Goal: Information Seeking & Learning: Learn about a topic

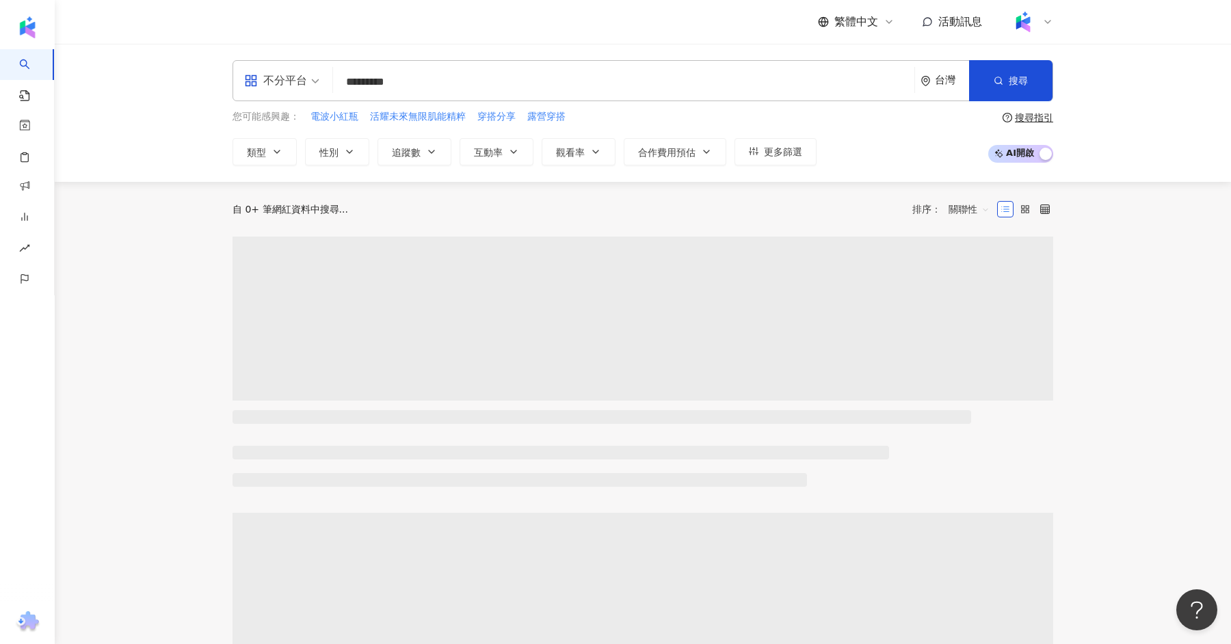
type input "*********"
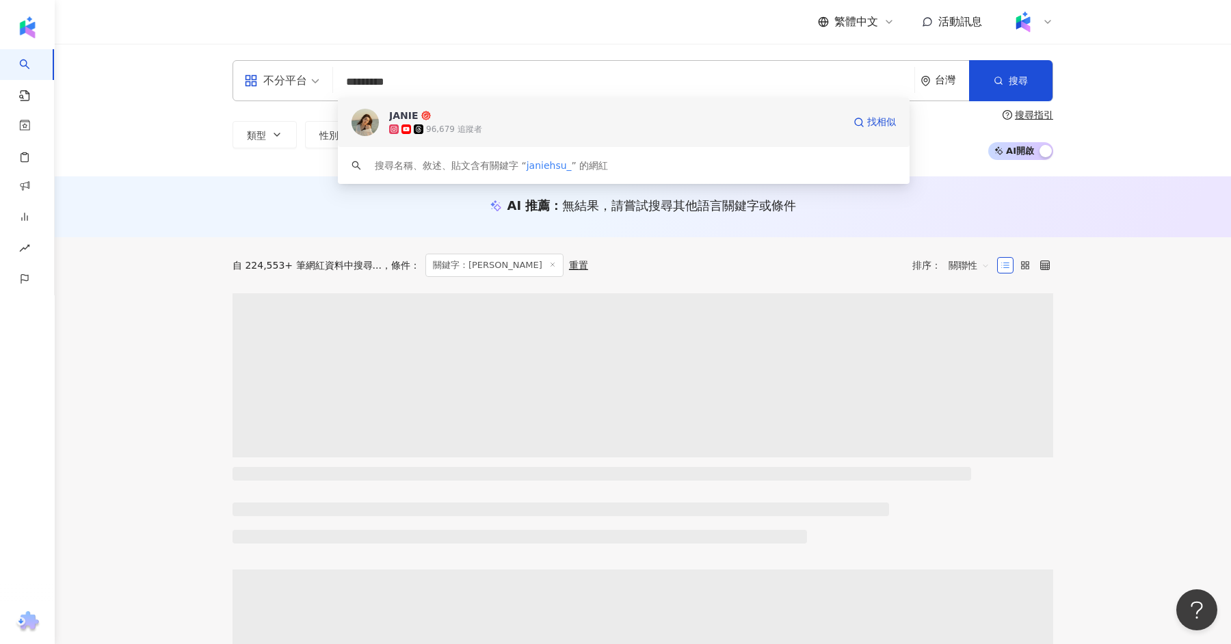
click at [475, 139] on div "JANIE 96,679 追蹤者 找相似" at bounding box center [624, 122] width 572 height 49
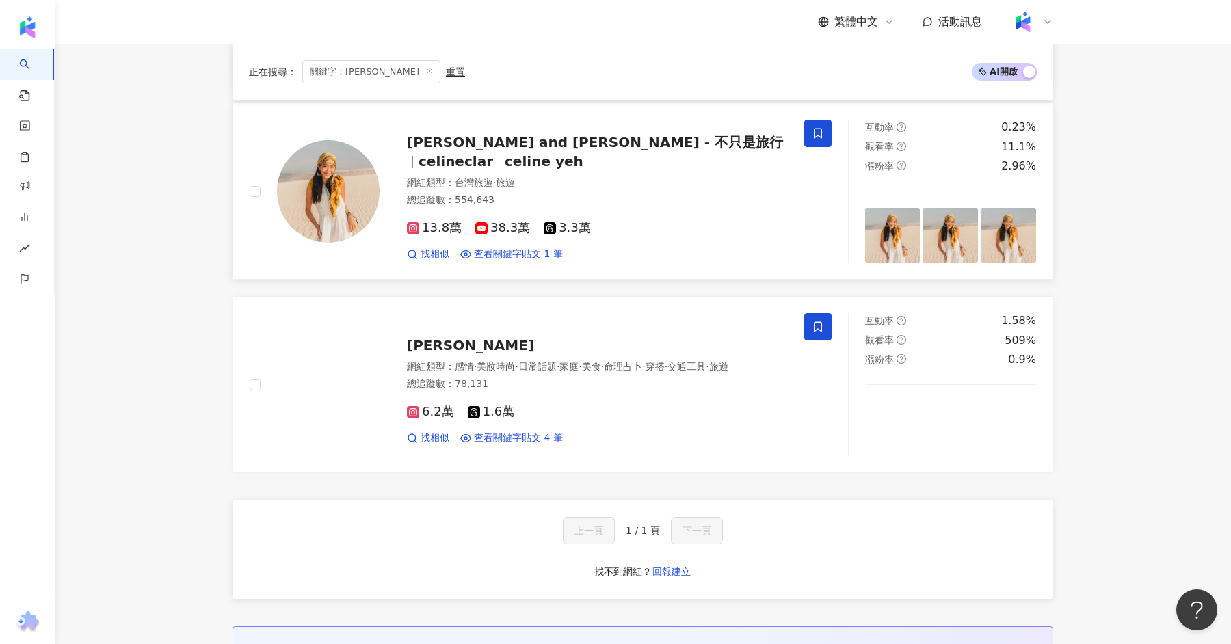
scroll to position [391, 0]
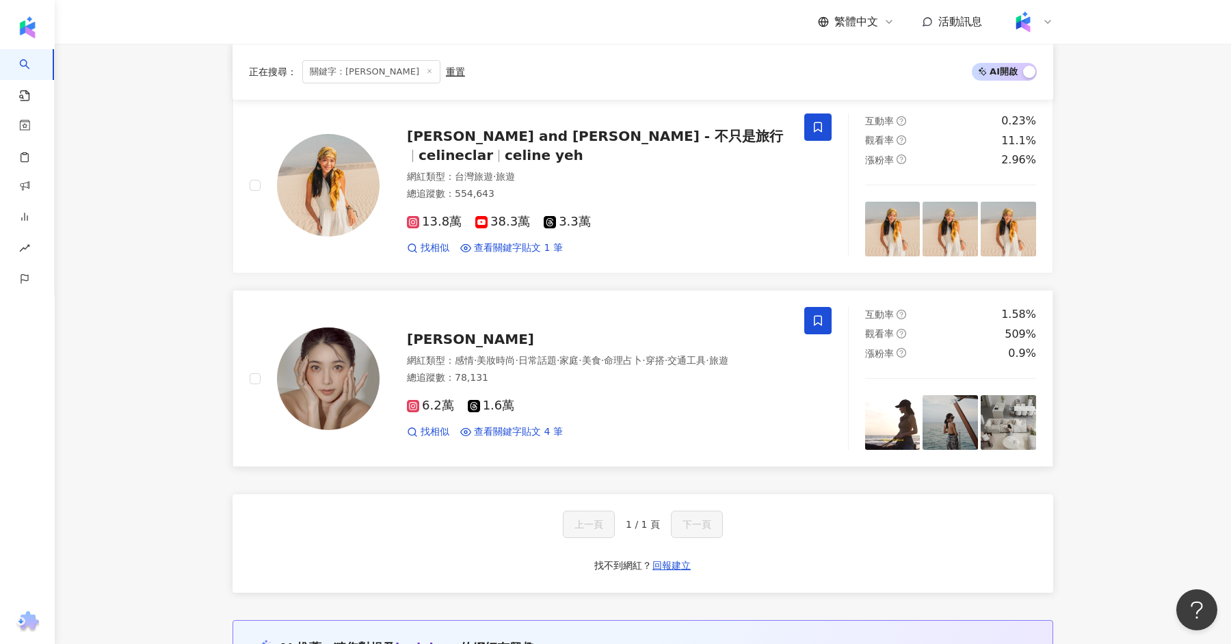
click at [491, 341] on span "Miars Liutzuhan" at bounding box center [470, 339] width 127 height 16
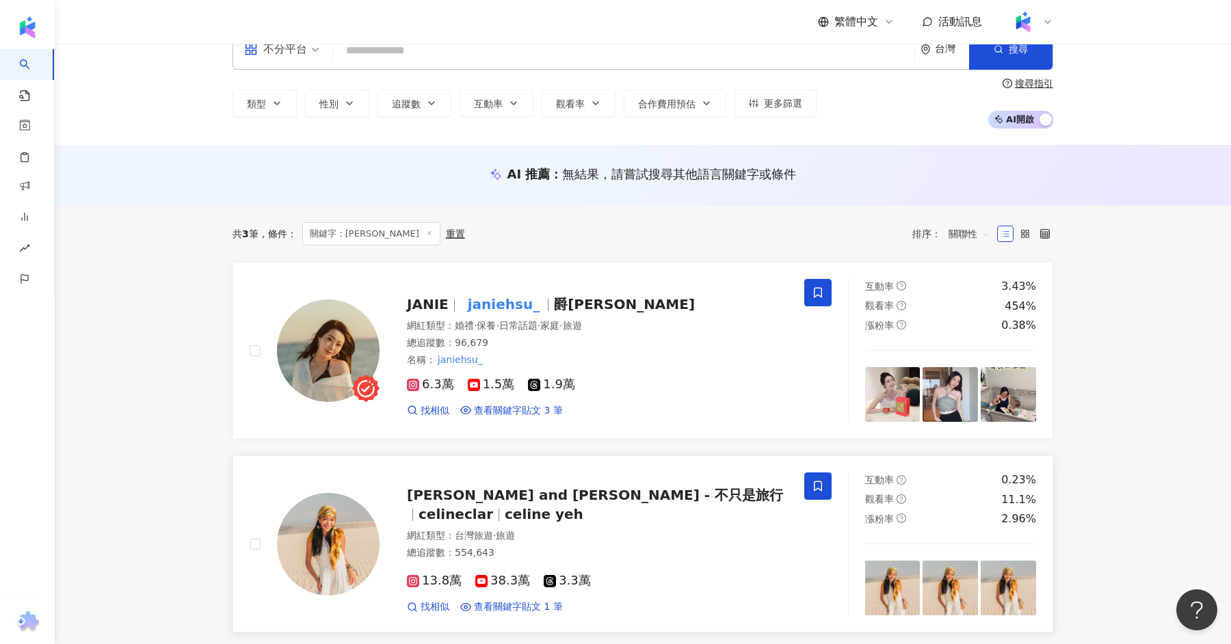
scroll to position [0, 0]
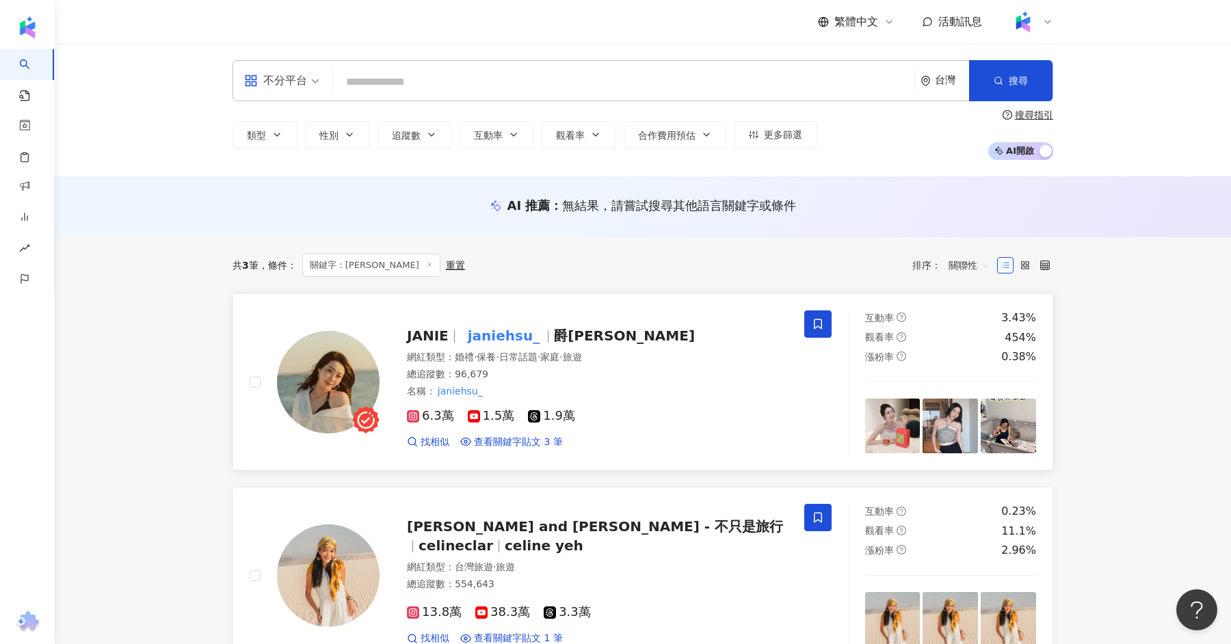
click at [529, 327] on mark "janiehsu_" at bounding box center [503, 336] width 77 height 22
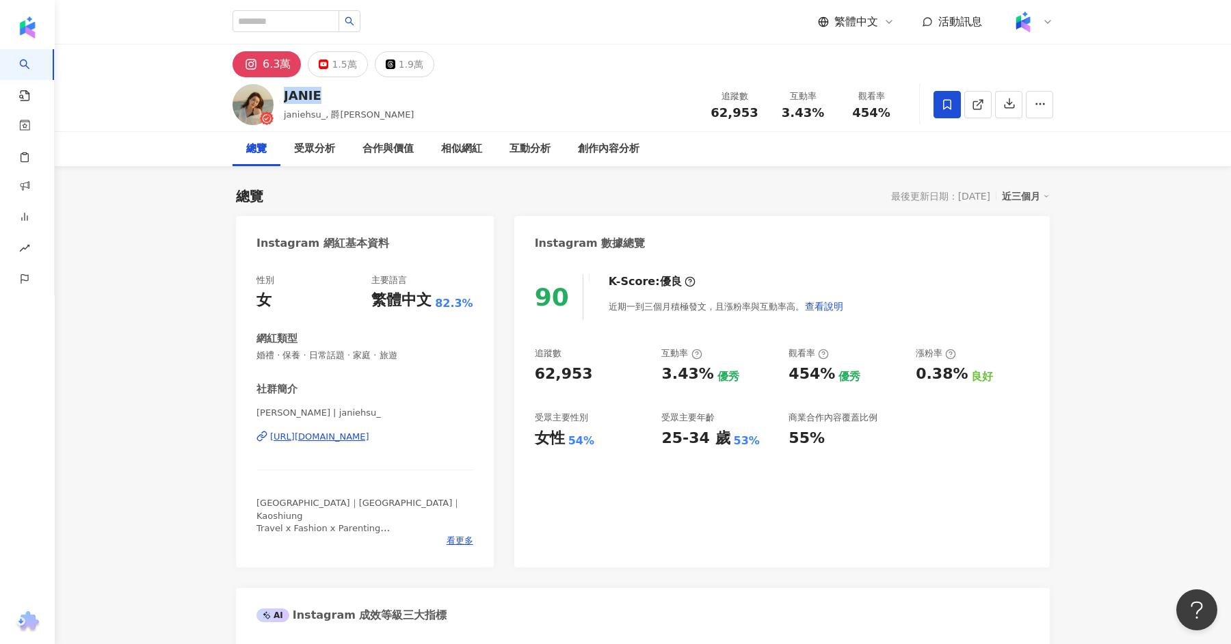
drag, startPoint x: 330, startPoint y: 89, endPoint x: 285, endPoint y: 93, distance: 45.3
click at [285, 93] on div "JANIE" at bounding box center [349, 95] width 130 height 17
copy div "JANIE"
click at [662, 36] on div "繁體中文 活動訊息" at bounding box center [643, 22] width 821 height 44
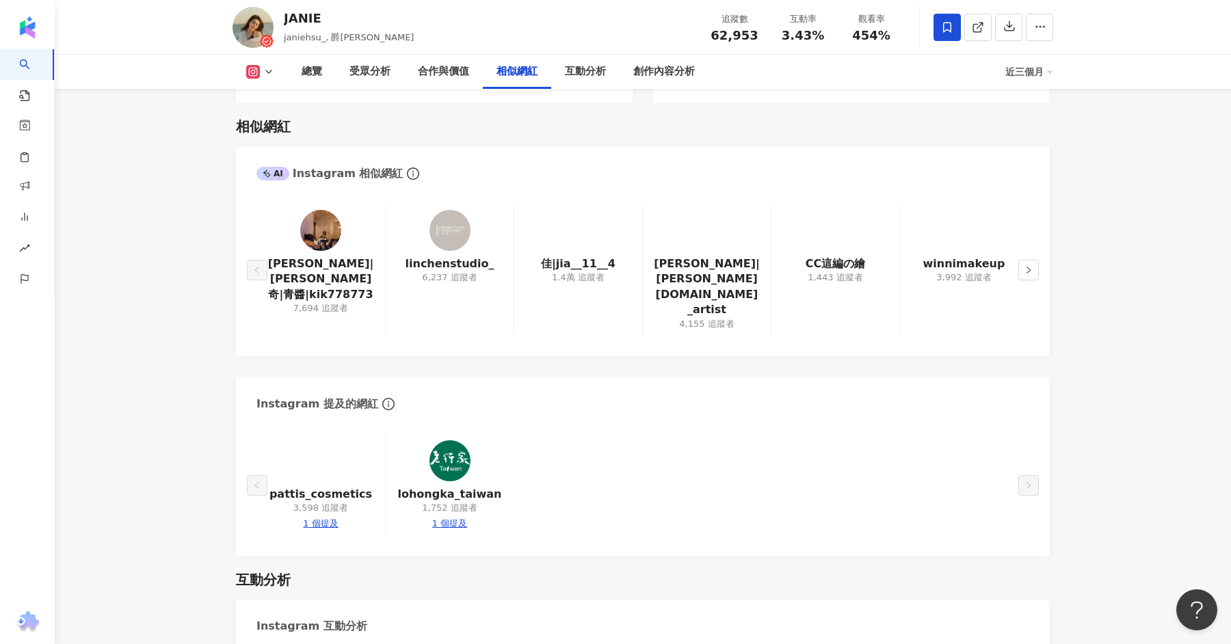
scroll to position [2207, 0]
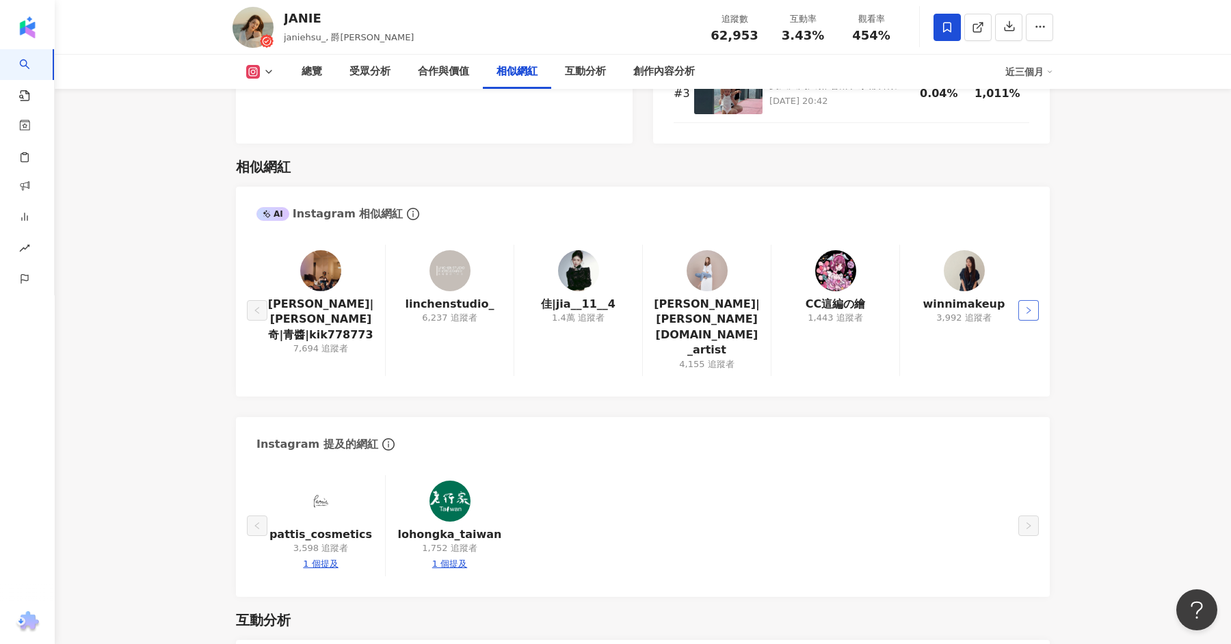
click at [1025, 300] on button "button" at bounding box center [1028, 310] width 21 height 21
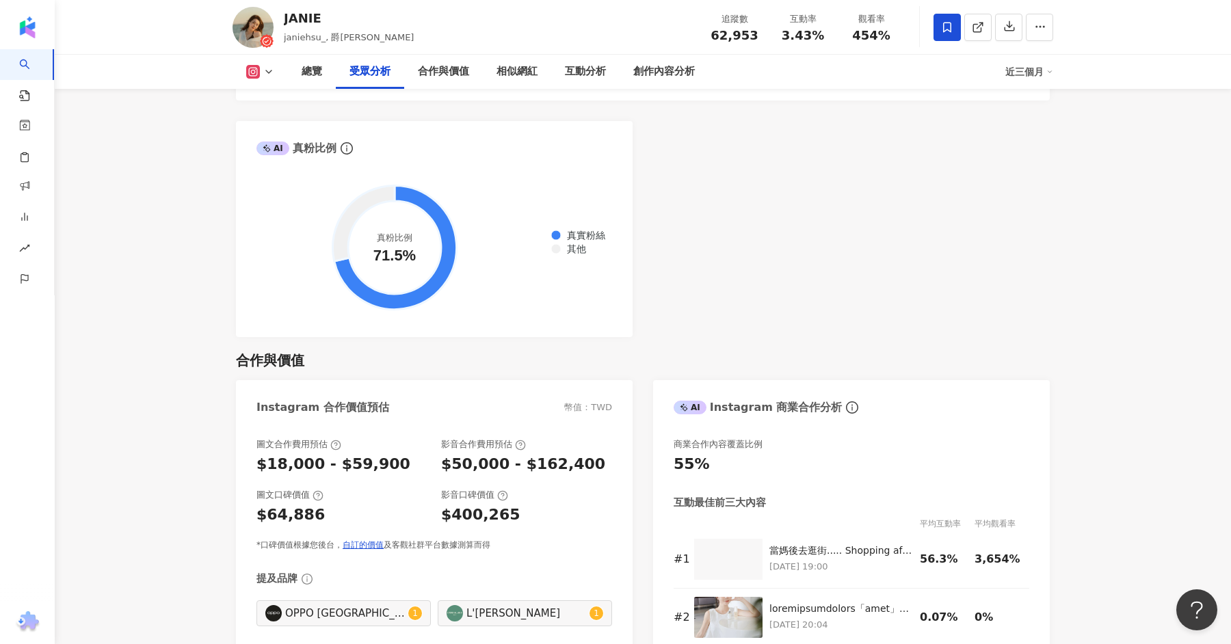
scroll to position [1614, 0]
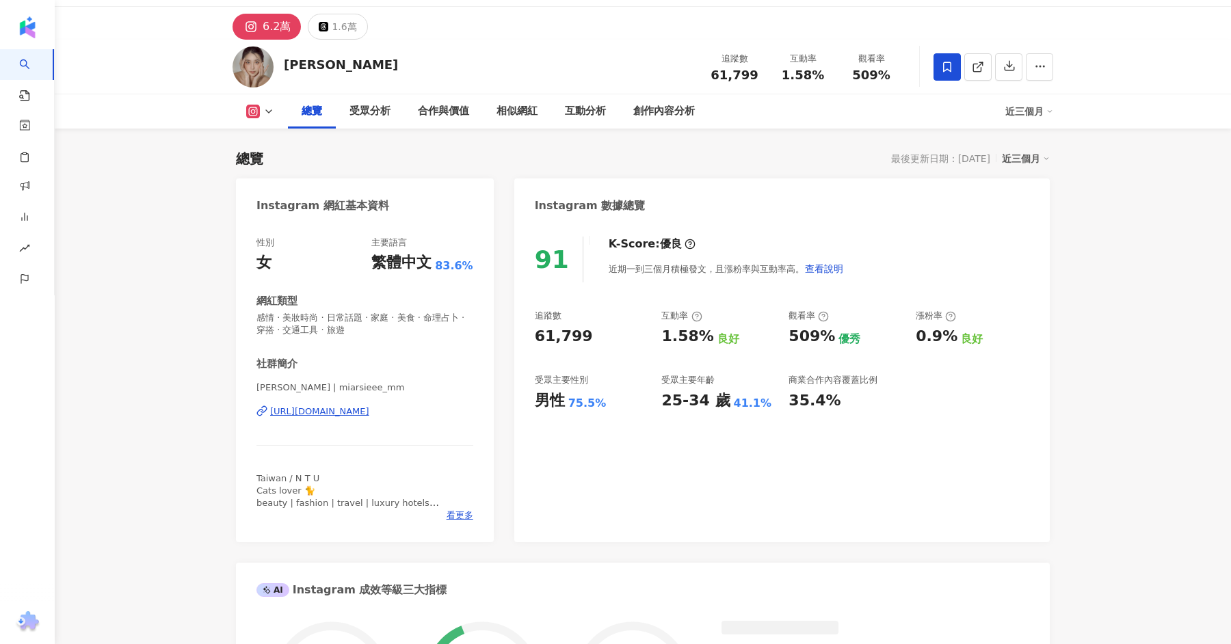
scroll to position [42, 0]
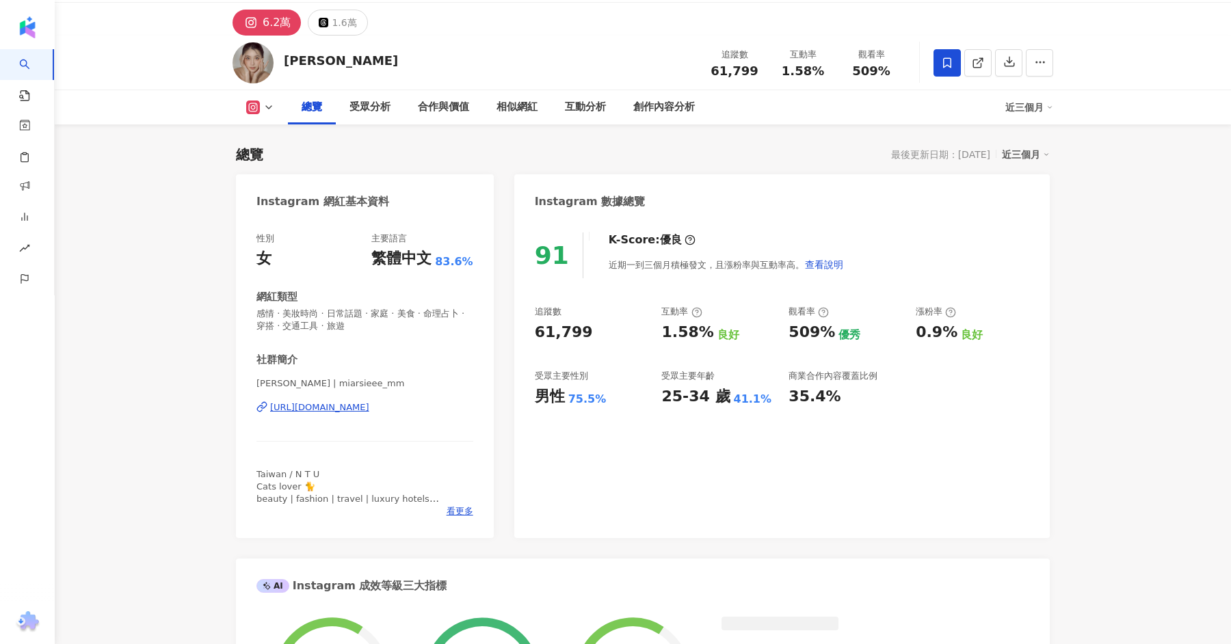
click at [369, 407] on div "[URL][DOMAIN_NAME]" at bounding box center [319, 407] width 99 height 12
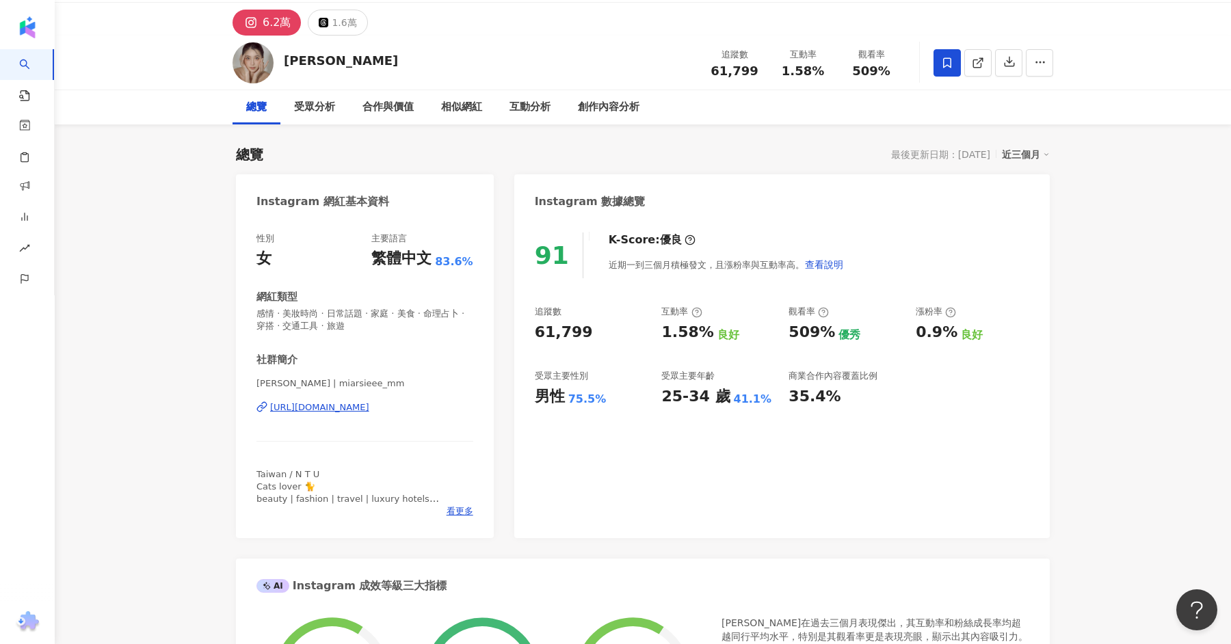
scroll to position [0, 0]
drag, startPoint x: 383, startPoint y: 67, endPoint x: 285, endPoint y: 65, distance: 98.5
click at [285, 65] on div "Miars Liutzuhan 追蹤數 61,799 互動率 1.58% 觀看率 509%" at bounding box center [642, 63] width 875 height 54
copy div "Miars Liutzuhan"
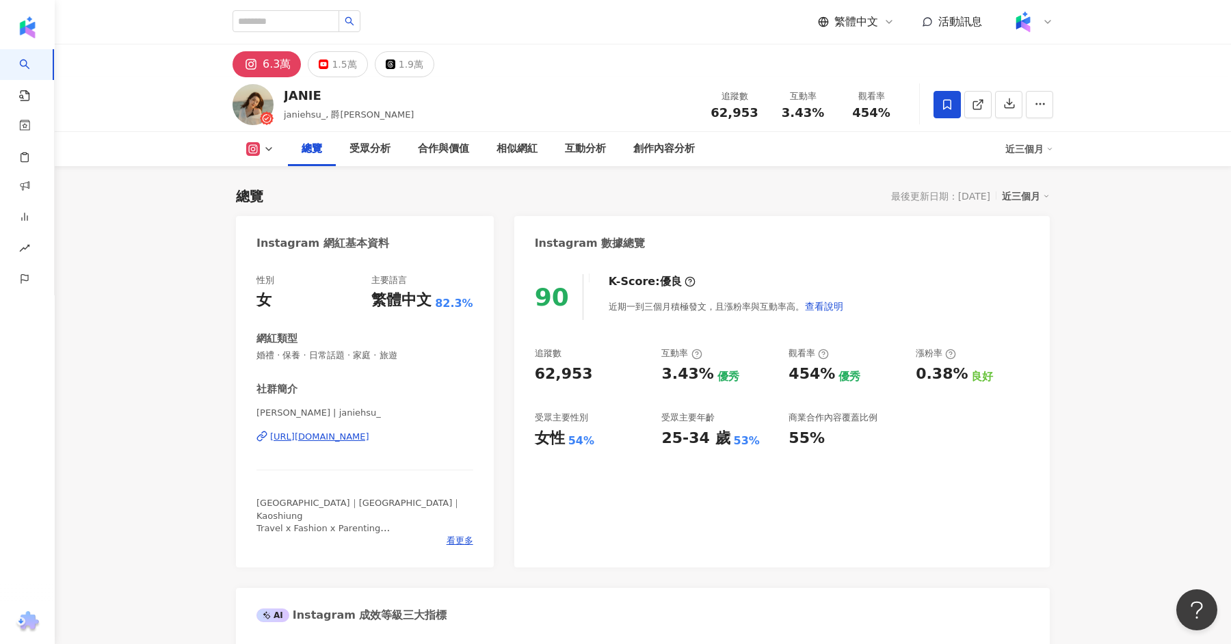
scroll to position [4, 0]
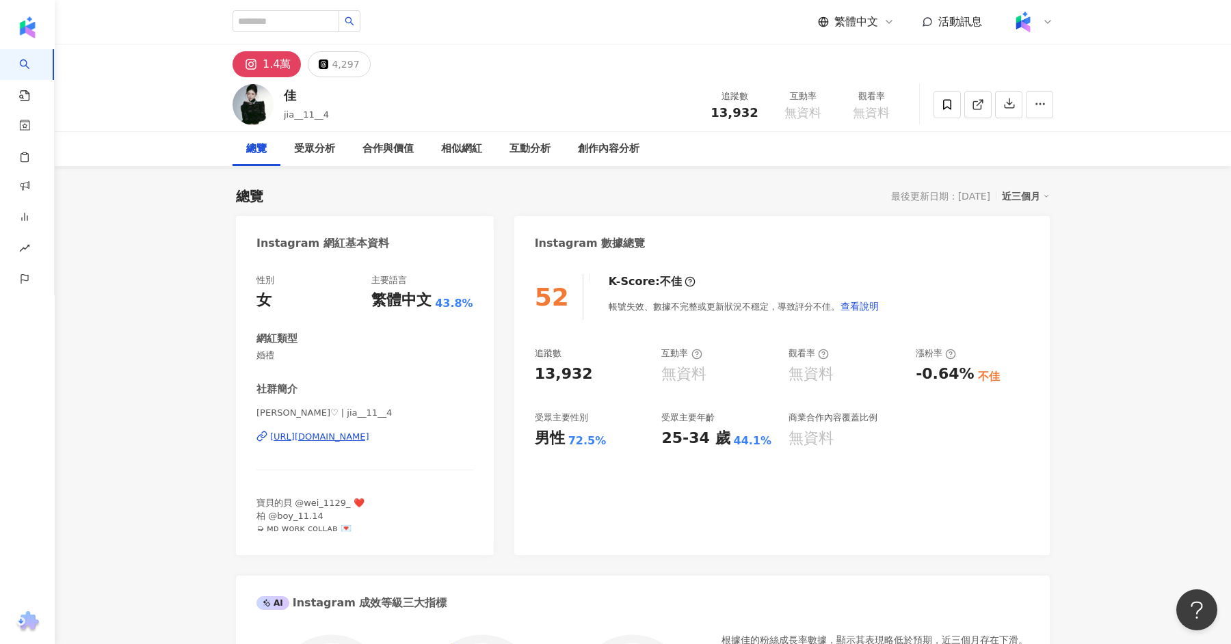
click at [306, 447] on div "𝕃𝕪𝕟𝕟♡ | jia__11__4 https://www.instagram.com/jia__11__4/" at bounding box center [364, 447] width 217 height 80
click at [320, 437] on div "https://www.instagram.com/jia__11__4/" at bounding box center [319, 437] width 99 height 12
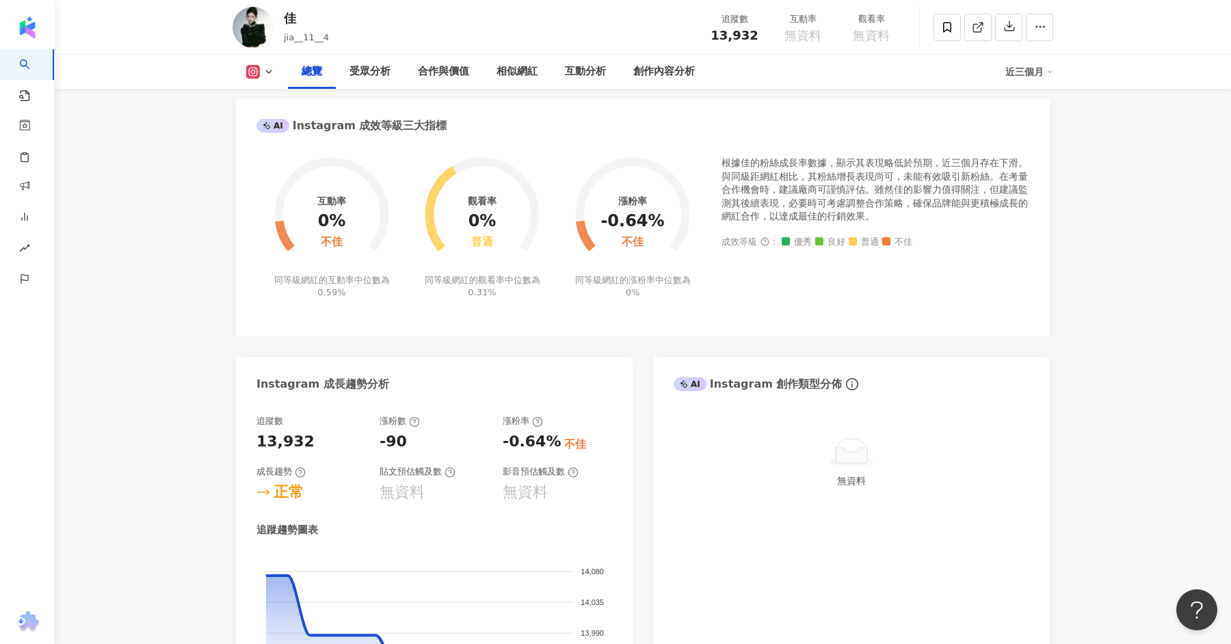
scroll to position [551, 0]
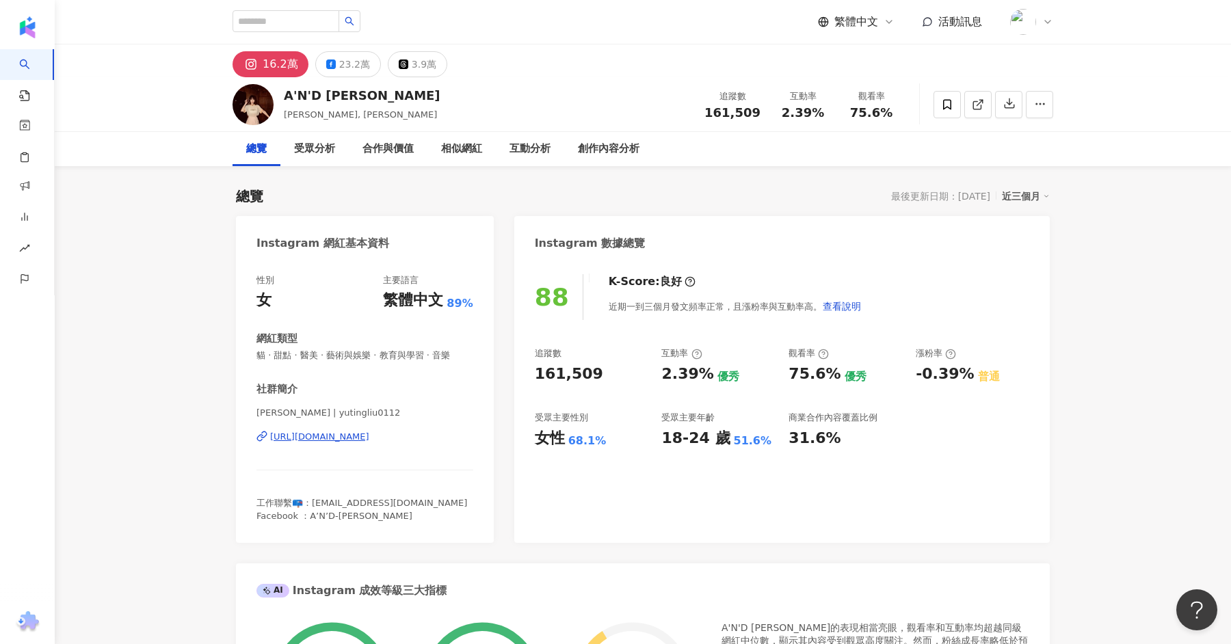
click at [349, 437] on div "https://www.instagram.com/yutingliu0112/" at bounding box center [319, 437] width 99 height 12
drag, startPoint x: 754, startPoint y: 116, endPoint x: 705, endPoint y: 113, distance: 48.7
click at [704, 114] on div "追蹤數 161,509" at bounding box center [732, 104] width 72 height 29
drag, startPoint x: 760, startPoint y: 113, endPoint x: 700, endPoint y: 112, distance: 59.5
click at [700, 112] on div "追蹤數 161,509" at bounding box center [732, 104] width 72 height 29
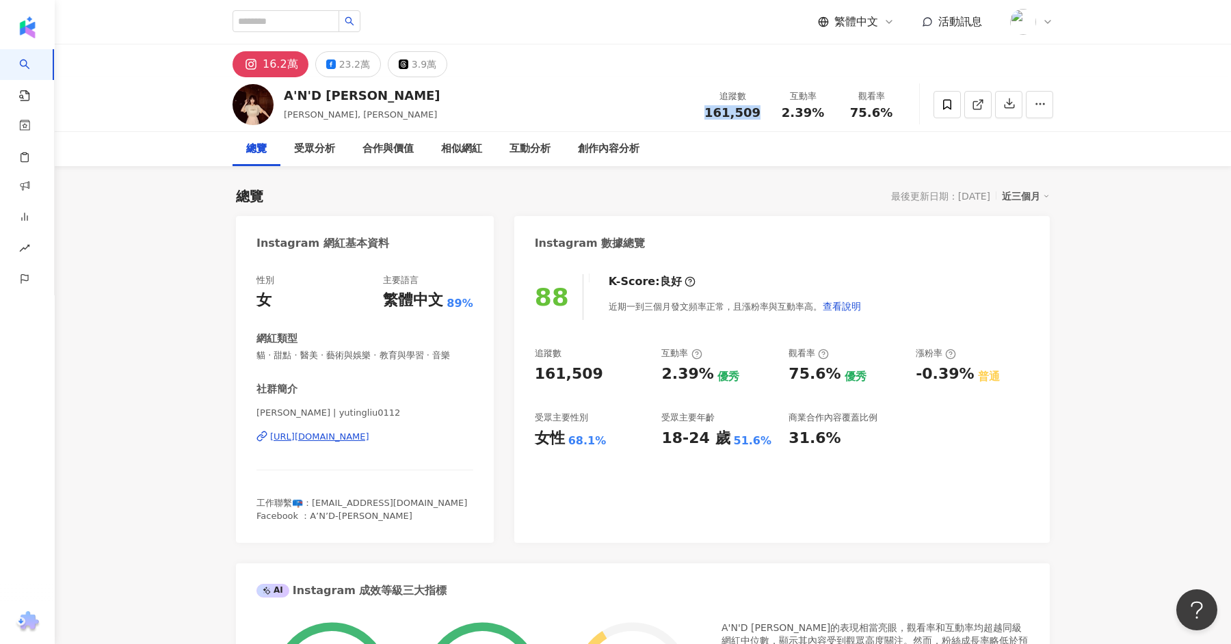
copy span "161,509"
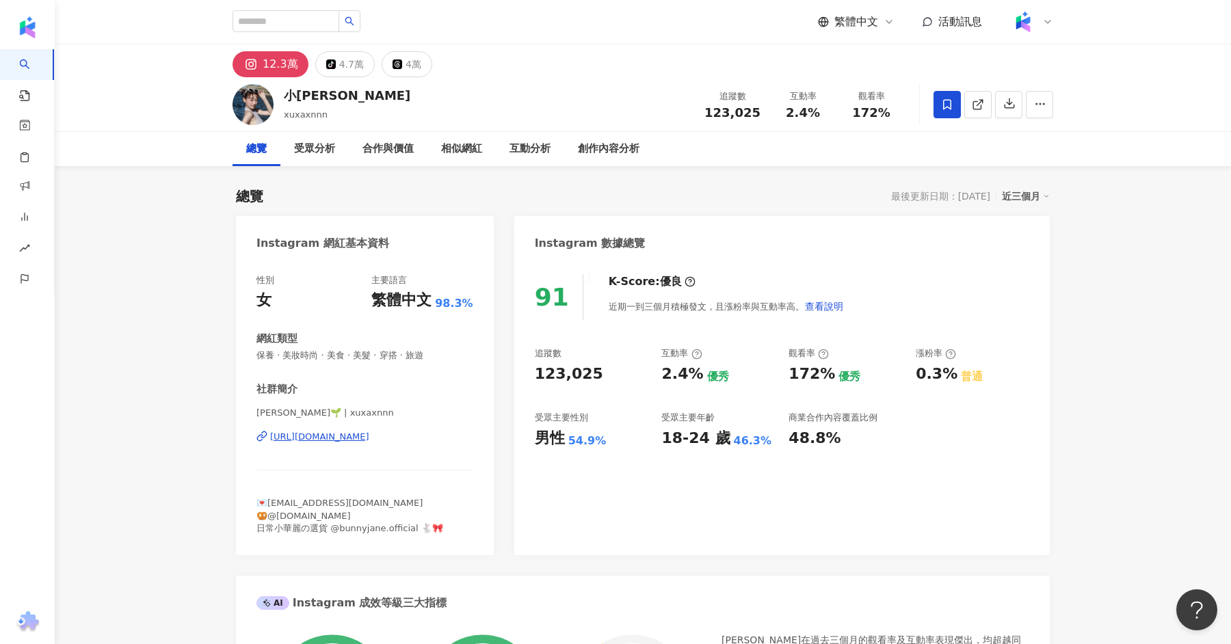
click at [309, 431] on div "https://www.instagram.com/xuxaxnnn/" at bounding box center [319, 437] width 99 height 12
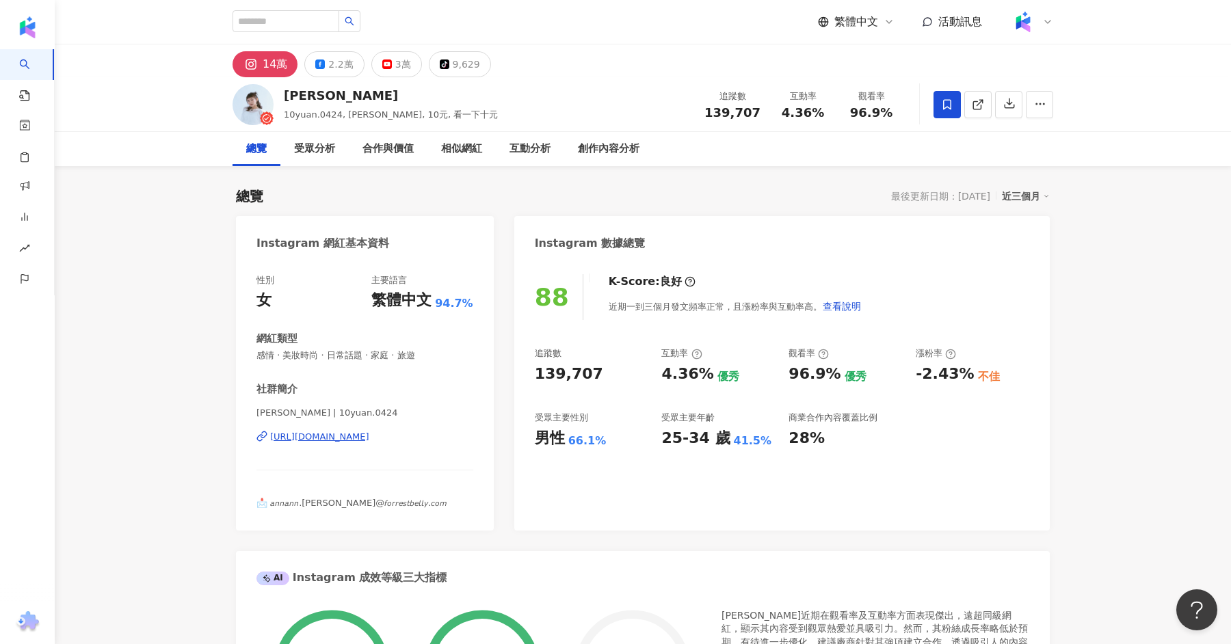
click at [369, 439] on div "https://www.instagram.com/10yuan.0424/" at bounding box center [319, 437] width 99 height 12
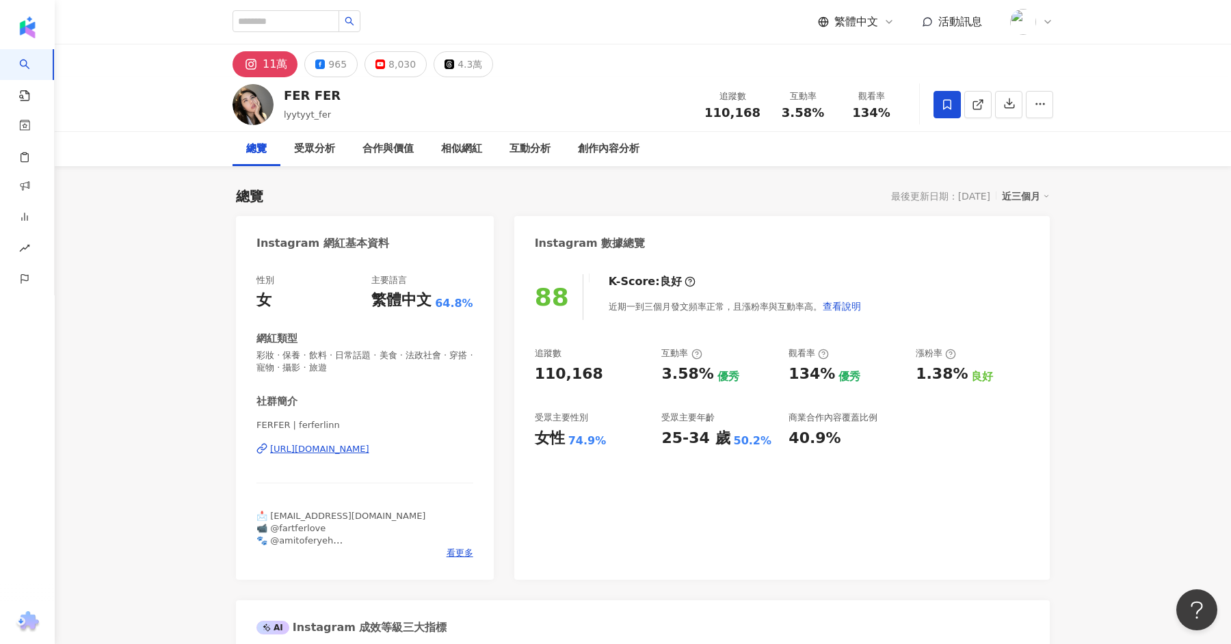
click at [326, 449] on div "https://www.instagram.com/ferferlinn/" at bounding box center [319, 449] width 99 height 12
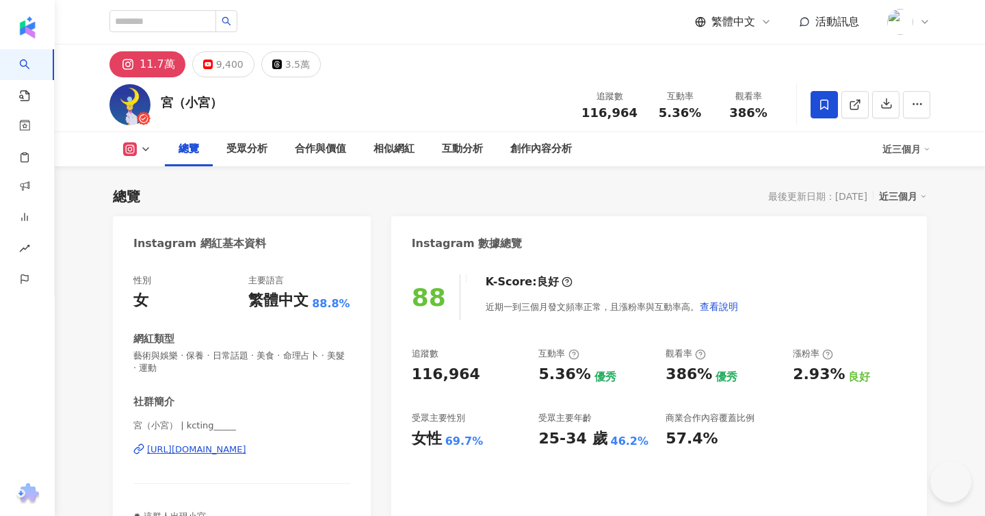
click at [246, 451] on div "https://www.instagram.com/kcting_____/" at bounding box center [196, 449] width 99 height 12
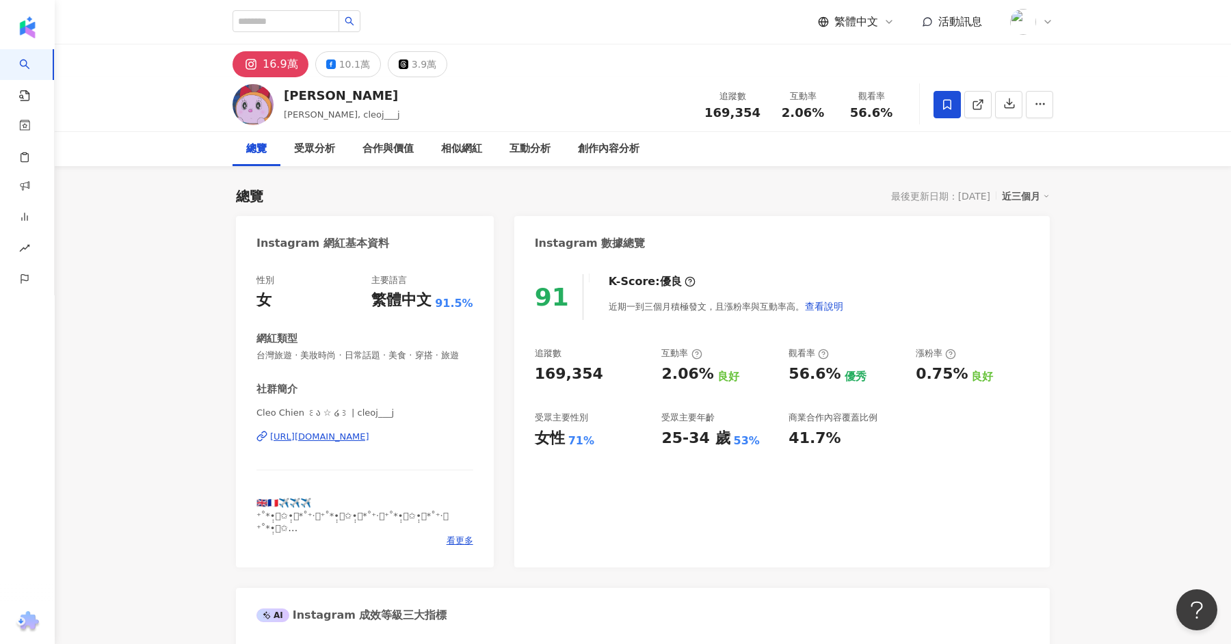
click at [337, 439] on div "[URL][DOMAIN_NAME]" at bounding box center [319, 437] width 99 height 12
